Goal: Task Accomplishment & Management: Complete application form

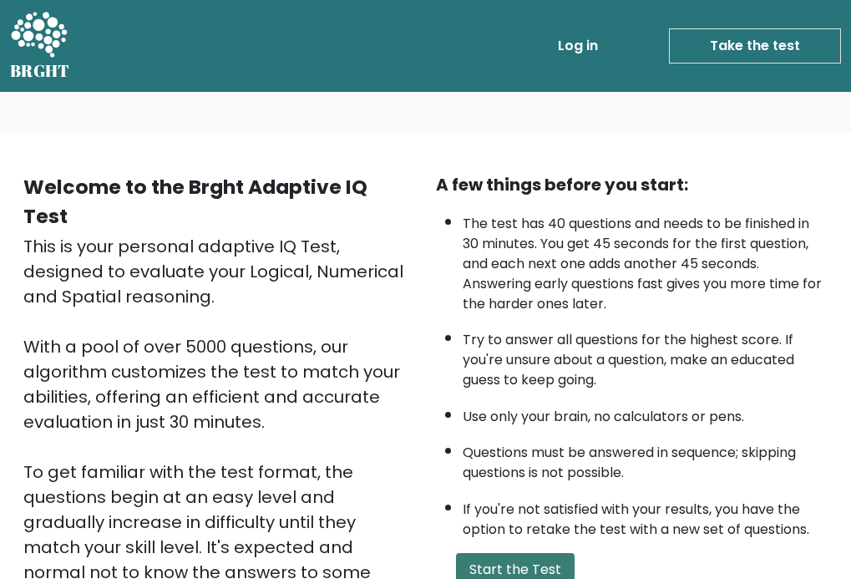
click at [517, 569] on button "Start the Test" at bounding box center [515, 569] width 119 height 33
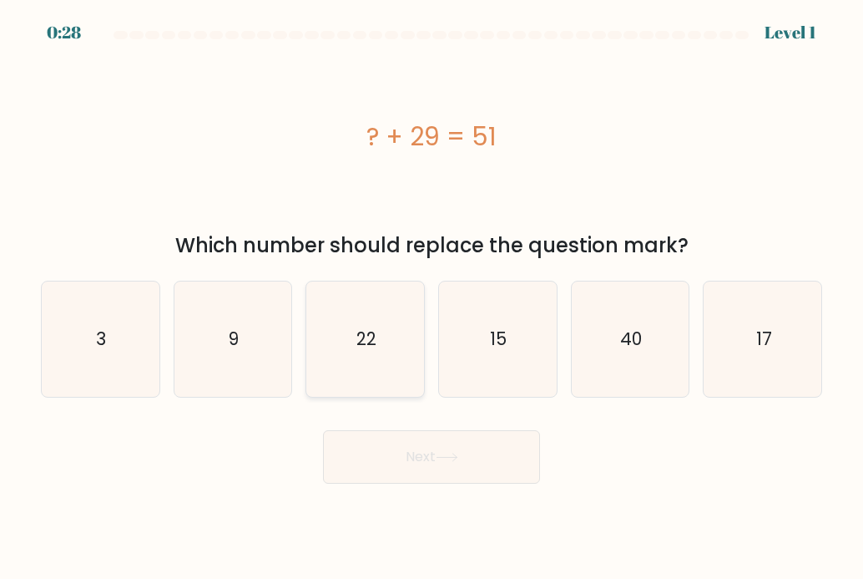
click at [383, 331] on icon "22" at bounding box center [365, 338] width 115 height 115
click at [432, 298] on input "c. 22" at bounding box center [432, 294] width 1 height 8
radio input "true"
click at [413, 453] on button "Next" at bounding box center [431, 456] width 217 height 53
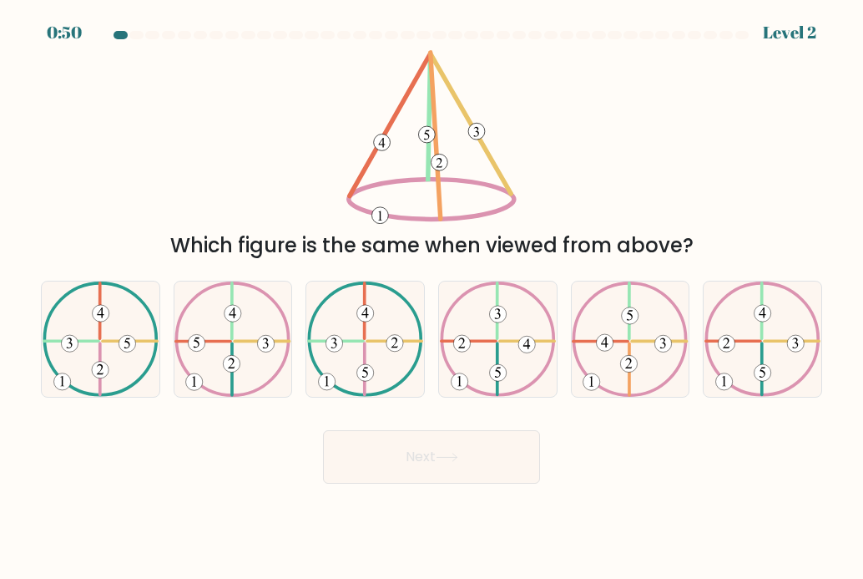
click at [434, 462] on button "Next" at bounding box center [431, 456] width 217 height 53
click at [358, 347] on icon at bounding box center [365, 338] width 116 height 115
click at [432, 298] on input "c." at bounding box center [432, 294] width 1 height 8
radio input "true"
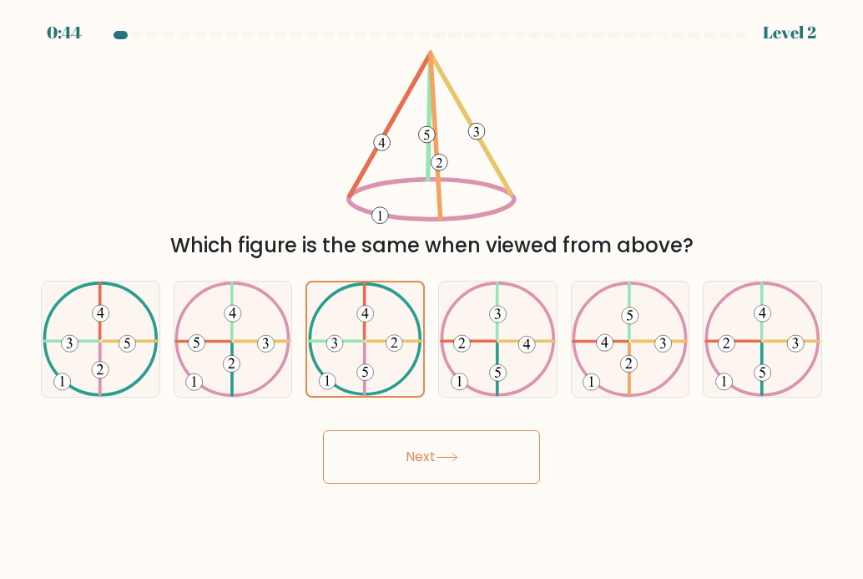
click at [429, 440] on button "Next" at bounding box center [431, 456] width 217 height 53
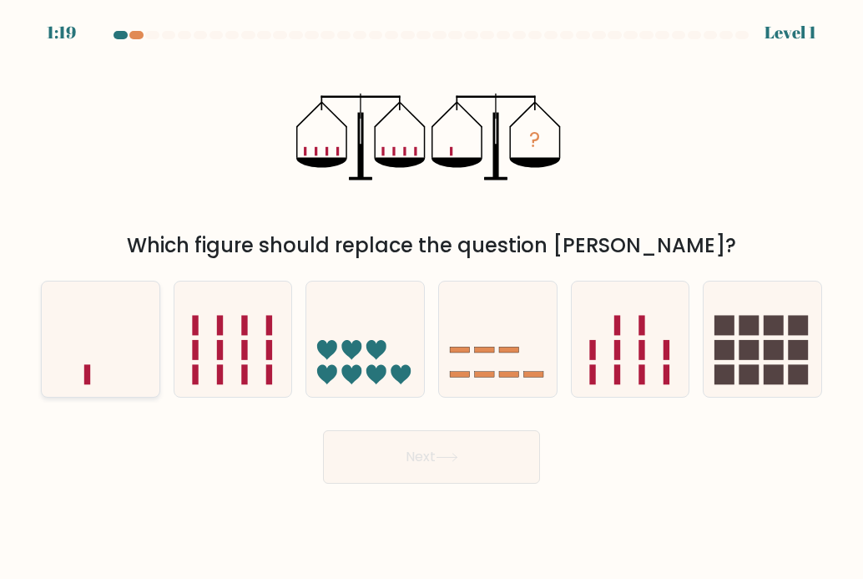
click at [111, 370] on icon at bounding box center [101, 340] width 118 height 98
click at [432, 298] on input "a." at bounding box center [432, 294] width 1 height 8
radio input "true"
click at [432, 468] on button "Next" at bounding box center [431, 456] width 217 height 53
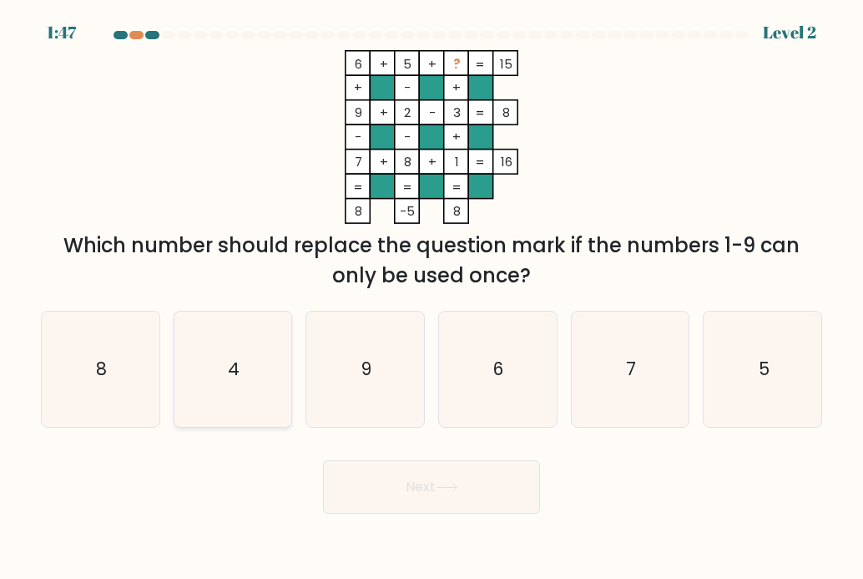
click at [240, 364] on icon "4" at bounding box center [232, 368] width 115 height 115
click at [432, 298] on input "b. 4" at bounding box center [432, 294] width 1 height 8
radio input "true"
click at [396, 498] on button "Next" at bounding box center [431, 486] width 217 height 53
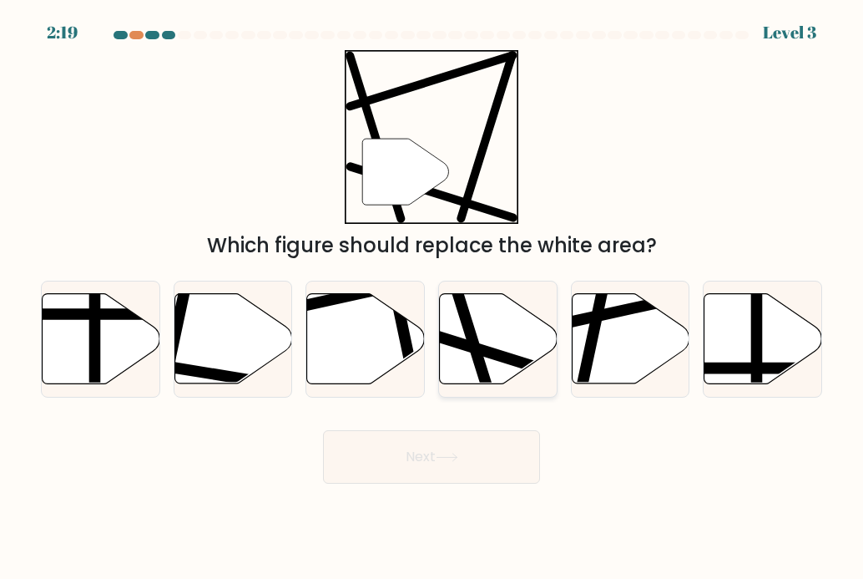
click at [490, 363] on icon at bounding box center [499, 338] width 118 height 90
click at [432, 298] on input "d." at bounding box center [432, 294] width 1 height 8
radio input "true"
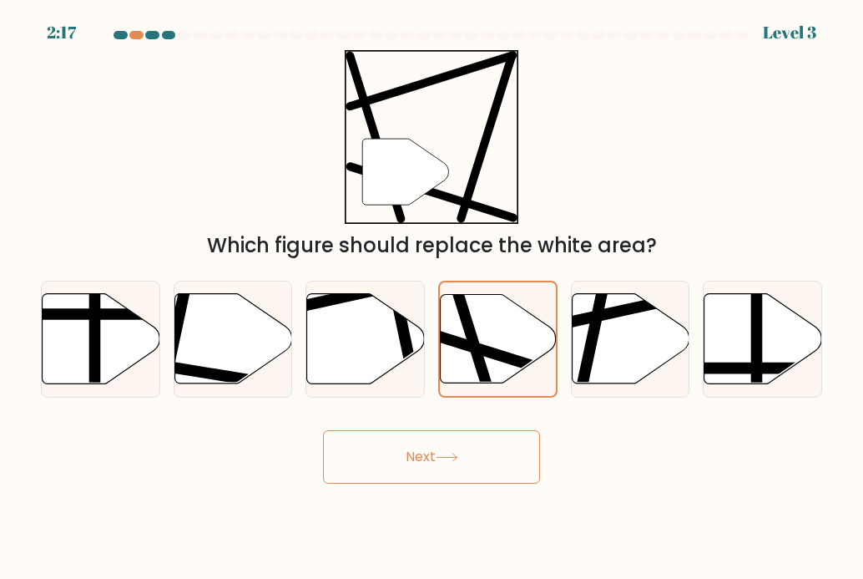
click at [403, 458] on button "Next" at bounding box center [431, 456] width 217 height 53
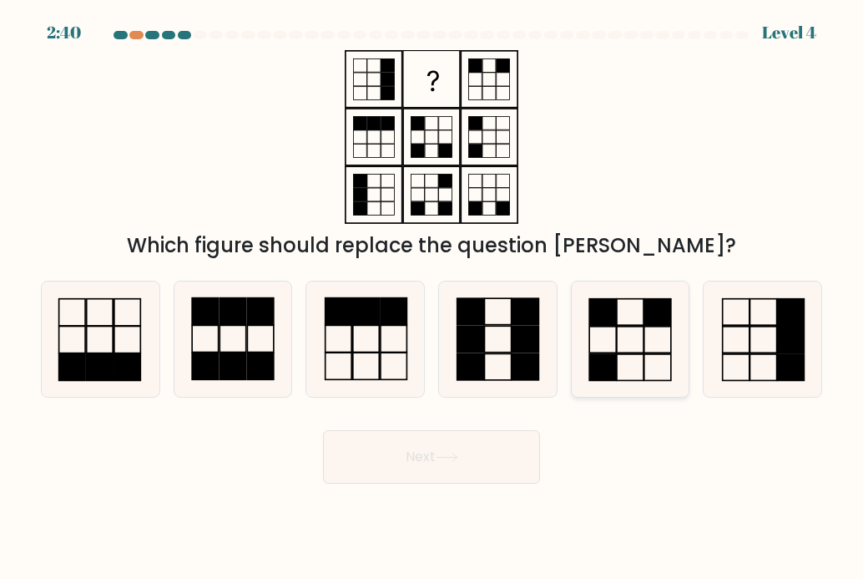
click at [615, 344] on icon at bounding box center [630, 338] width 115 height 115
click at [432, 298] on input "e." at bounding box center [432, 294] width 1 height 8
radio input "true"
click at [431, 460] on button "Next" at bounding box center [431, 456] width 217 height 53
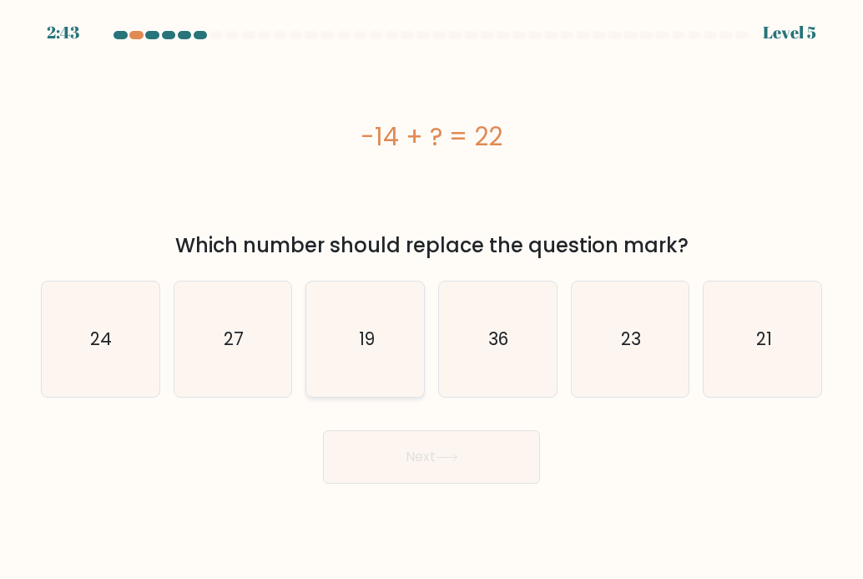
click at [364, 339] on text "19" at bounding box center [367, 338] width 16 height 24
click at [432, 298] on input "c. 19" at bounding box center [432, 294] width 1 height 8
radio input "true"
click at [423, 458] on button "Next" at bounding box center [431, 456] width 217 height 53
